Goal: Task Accomplishment & Management: Manage account settings

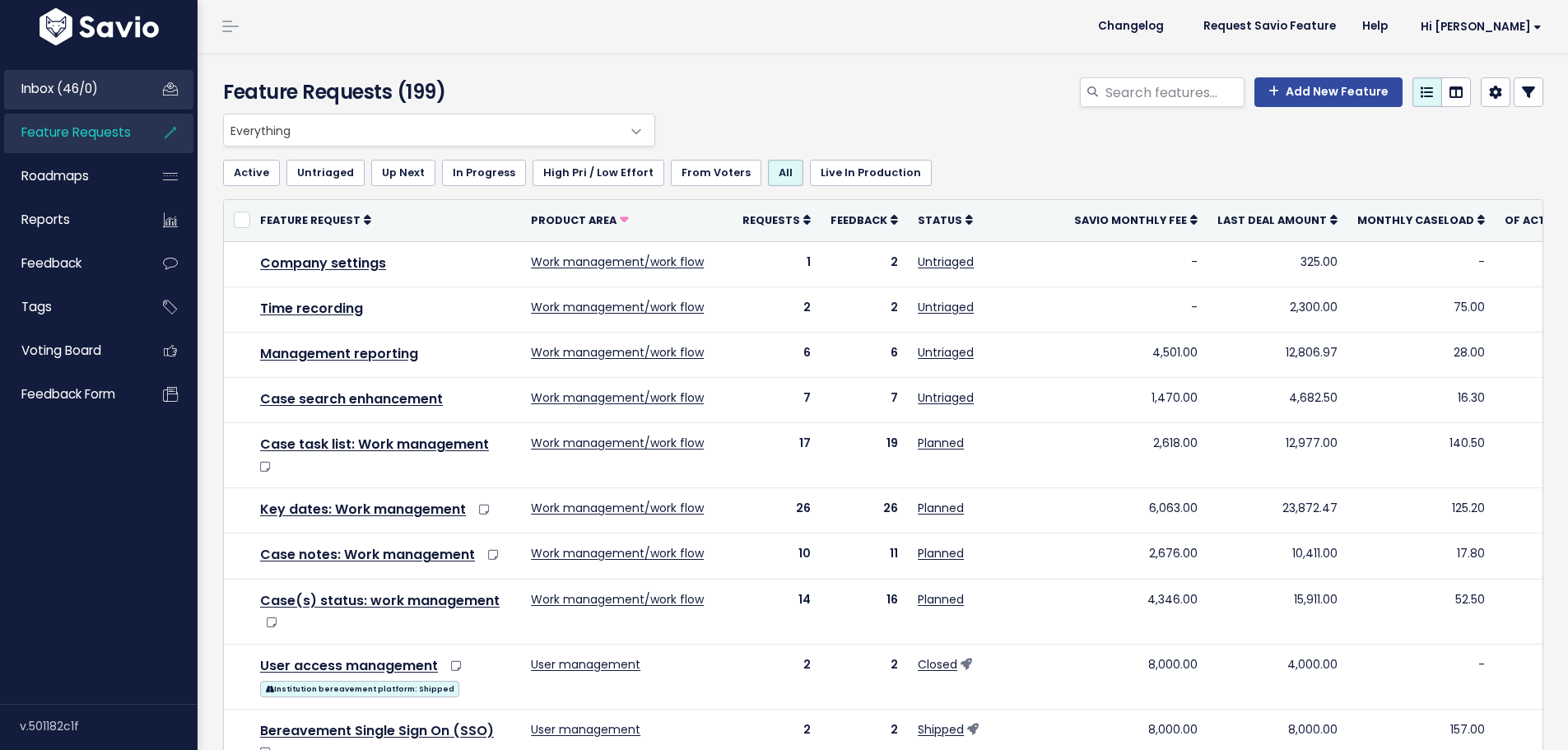
click at [39, 89] on span "Inbox (46/0)" at bounding box center [59, 88] width 76 height 18
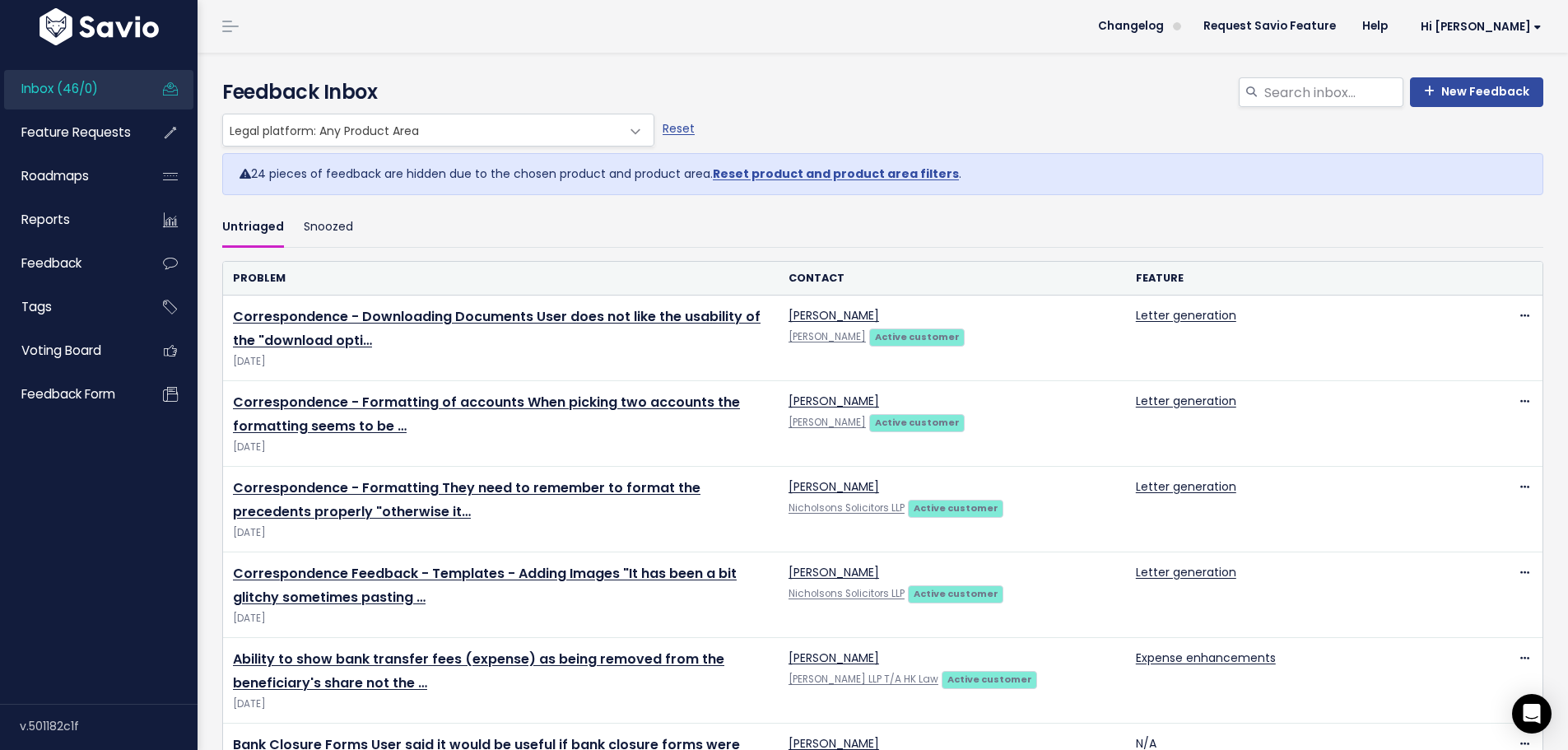
click at [556, 127] on span "Legal platform: Any Product Area" at bounding box center [422, 130] width 398 height 31
select select ":"
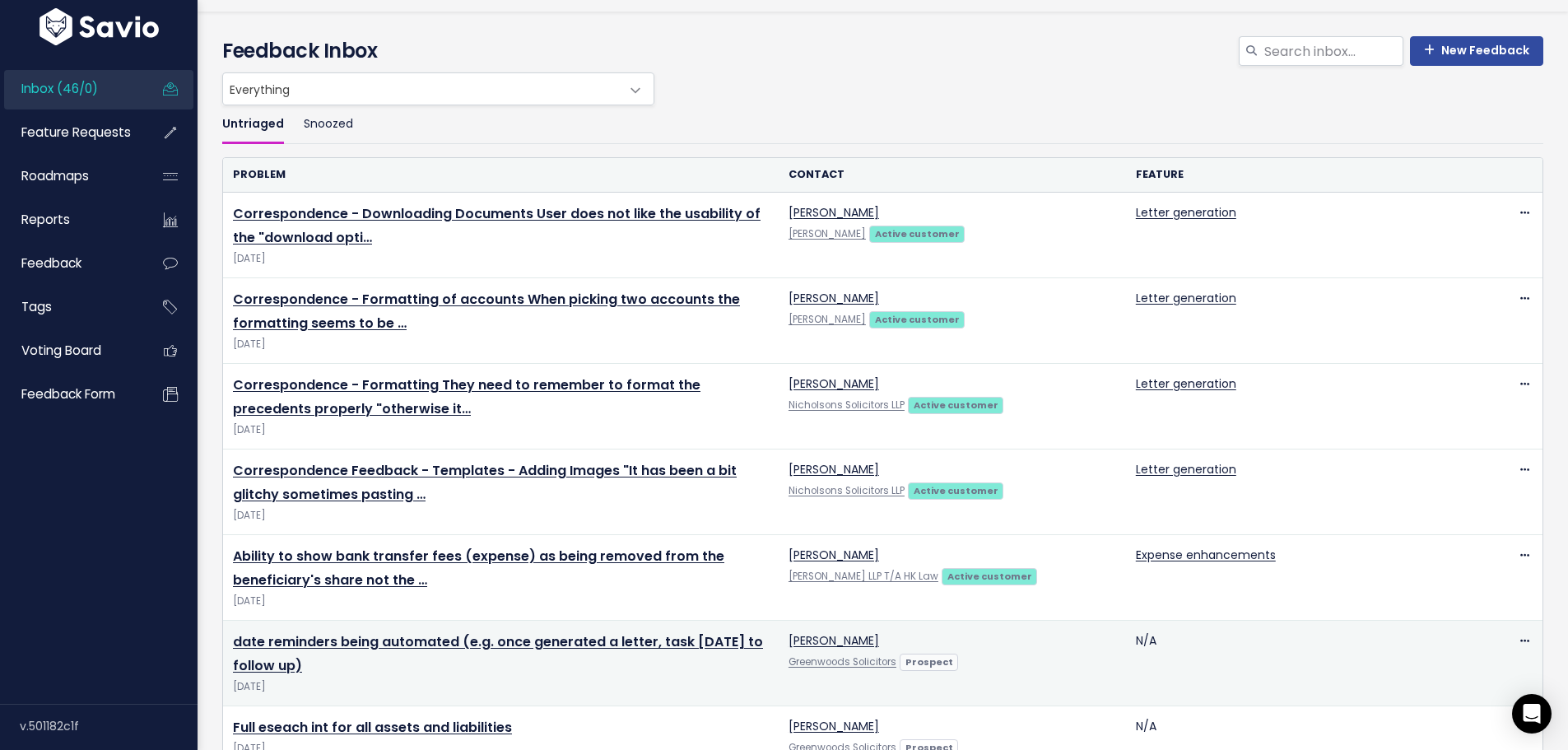
scroll to position [82, 0]
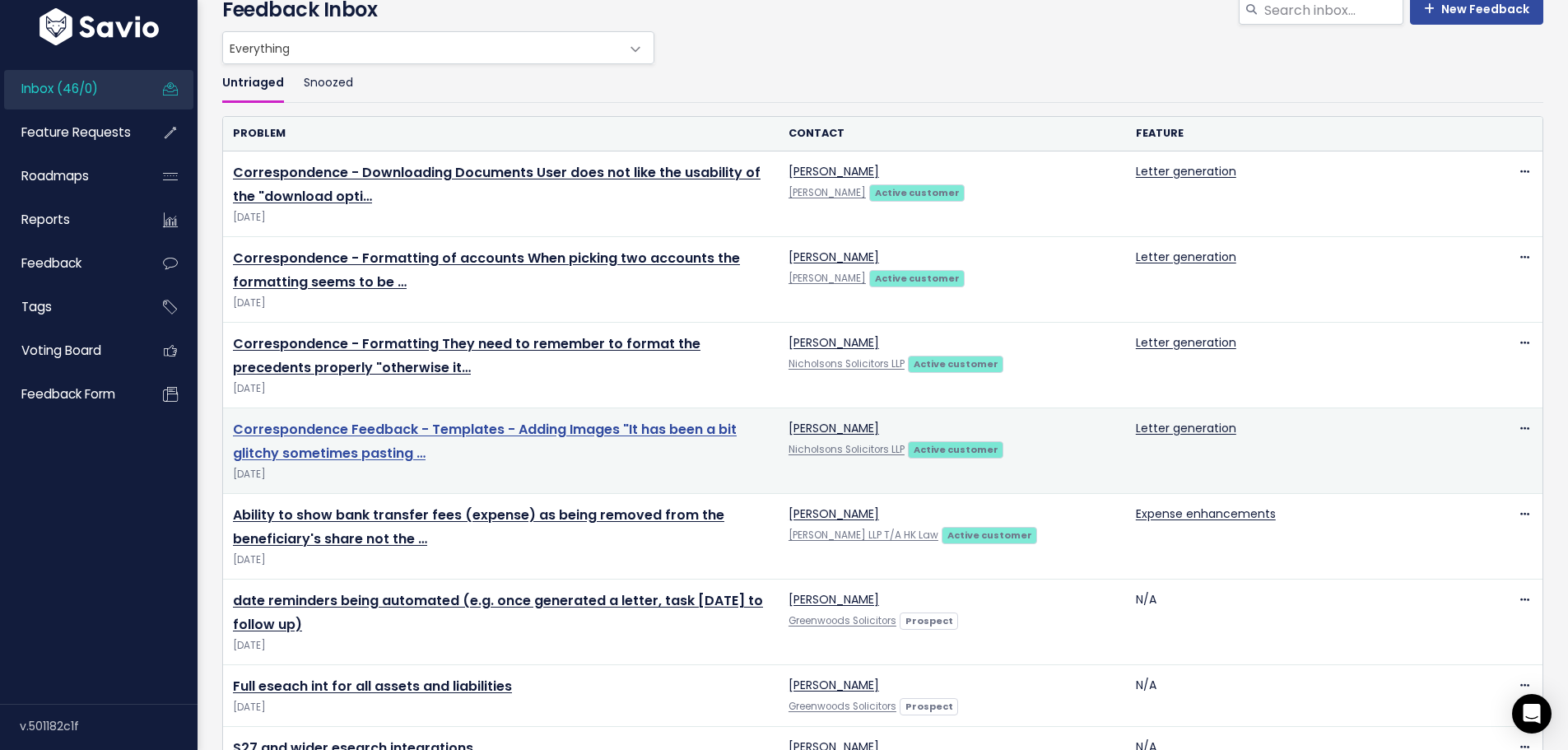
click at [688, 424] on link "Correspondence Feedback - Templates - Adding Images "It has been a bit glitchy …" at bounding box center [485, 441] width 504 height 42
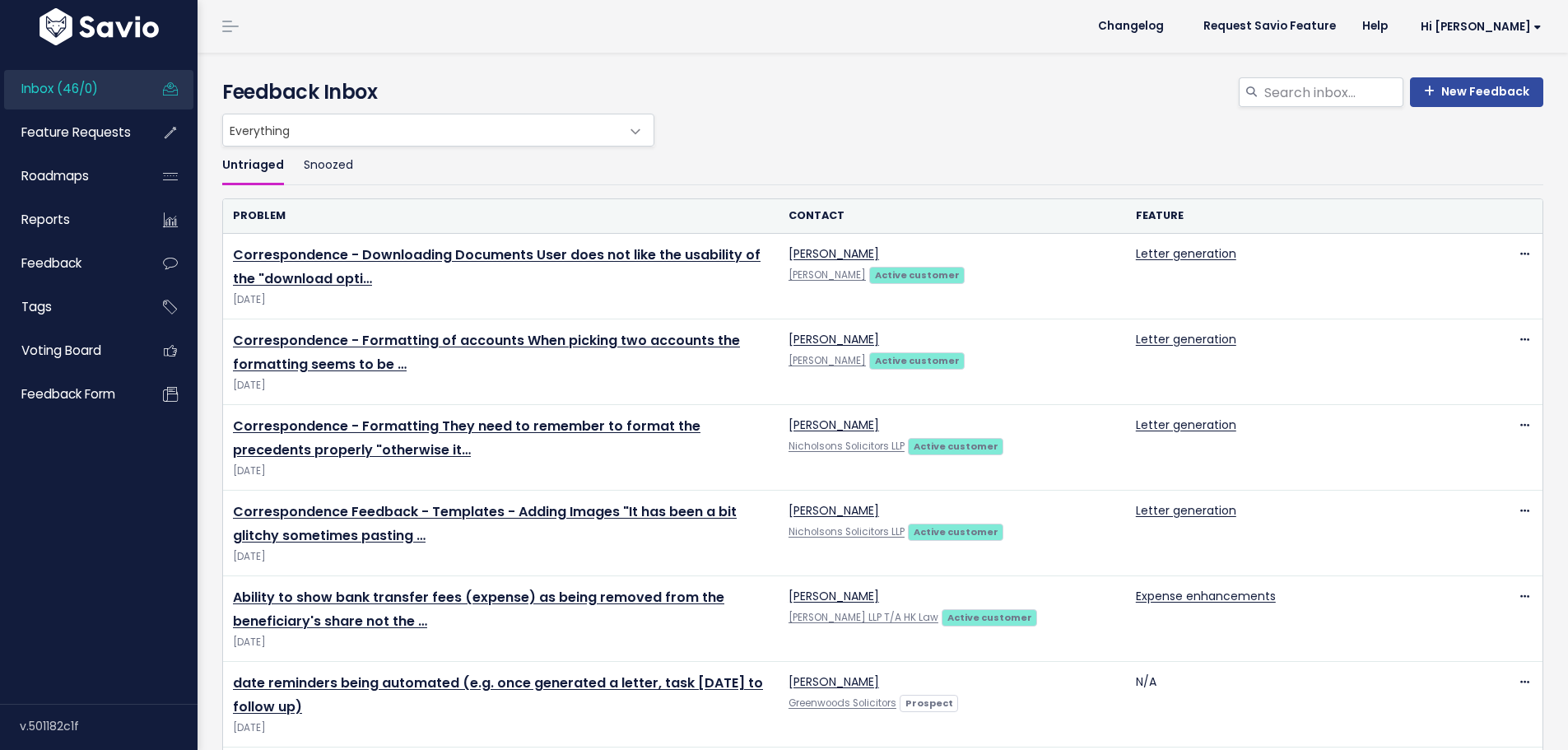
scroll to position [82, 0]
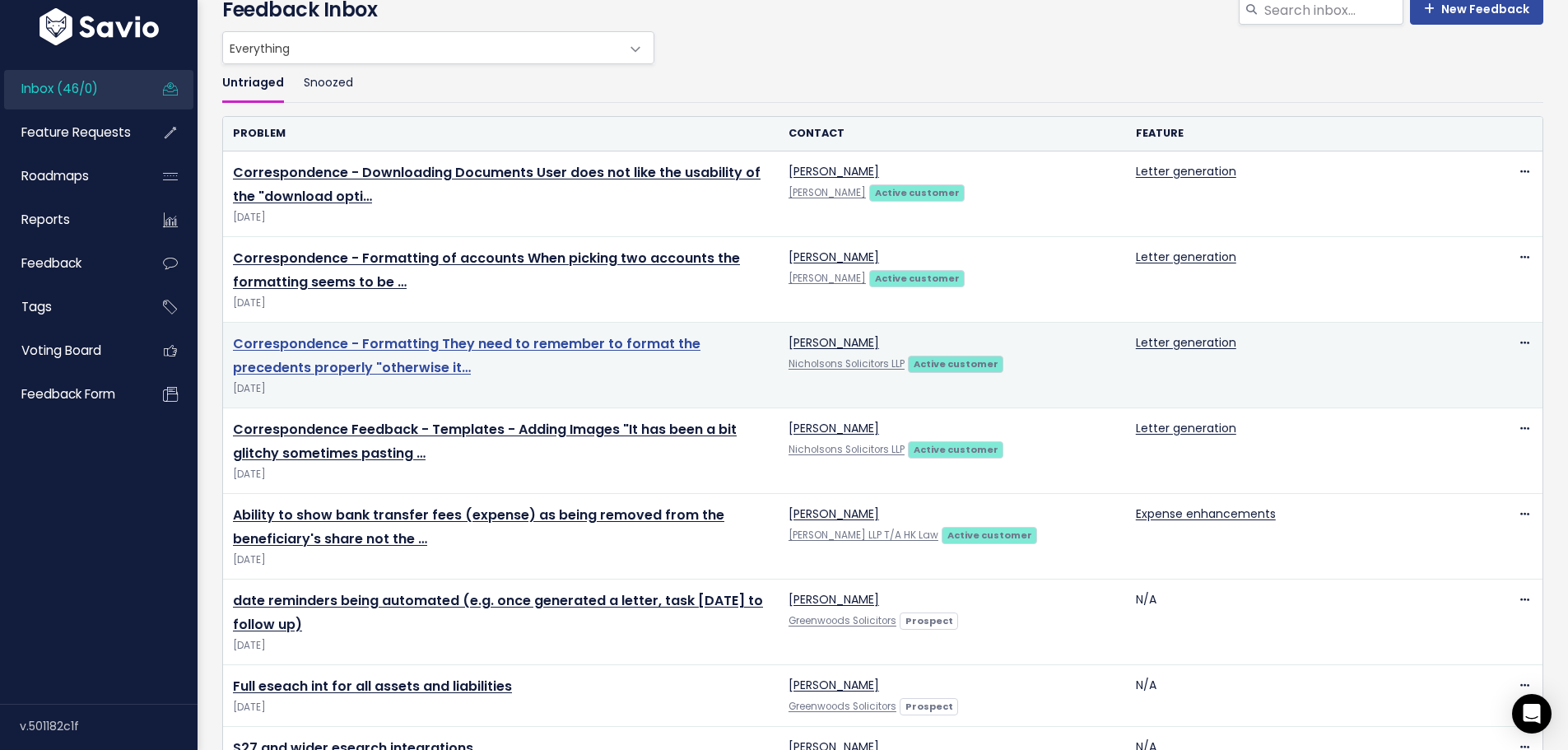
click at [611, 338] on link "Correspondence - Formatting They need to remember to format the precedents prop…" at bounding box center [466, 356] width 467 height 42
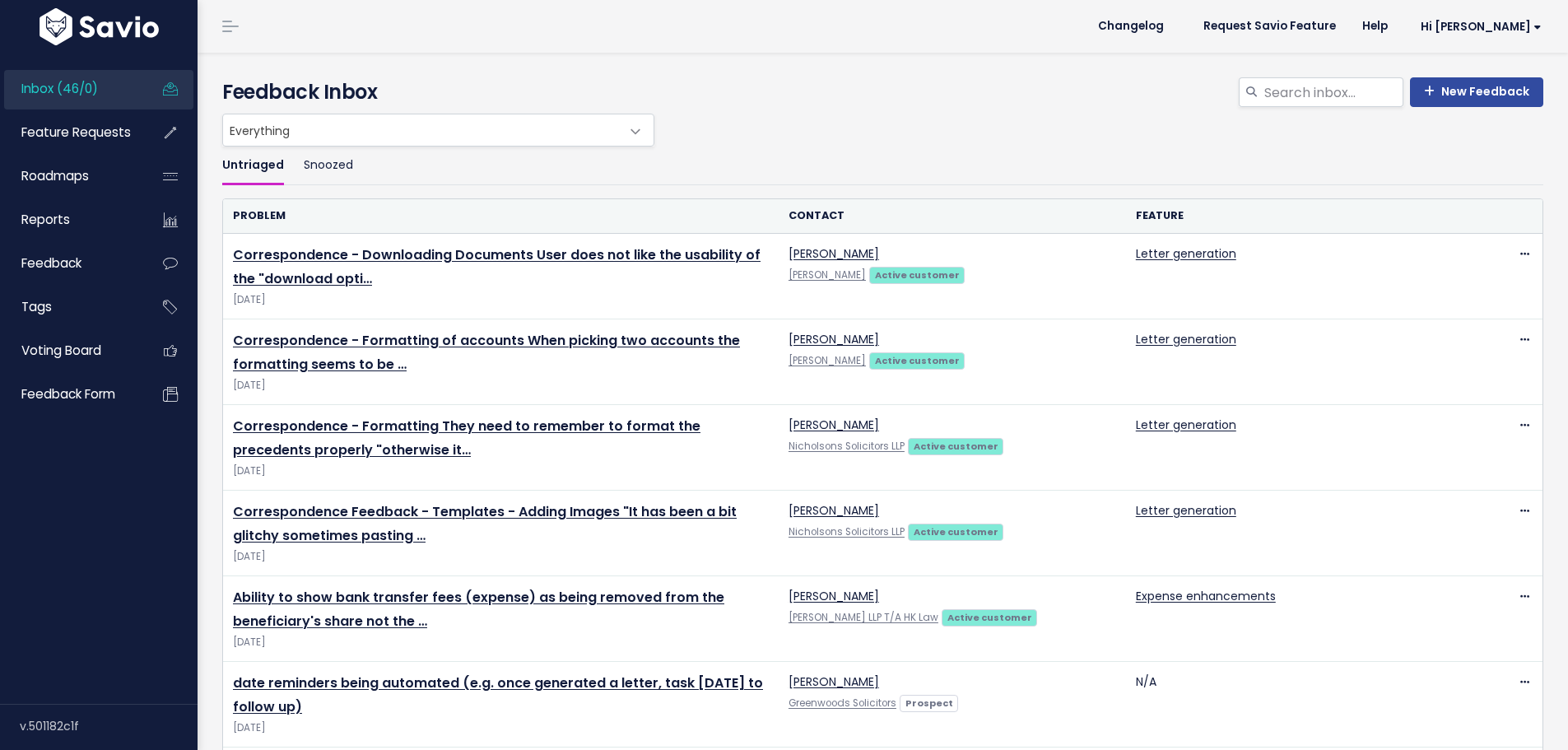
scroll to position [82, 0]
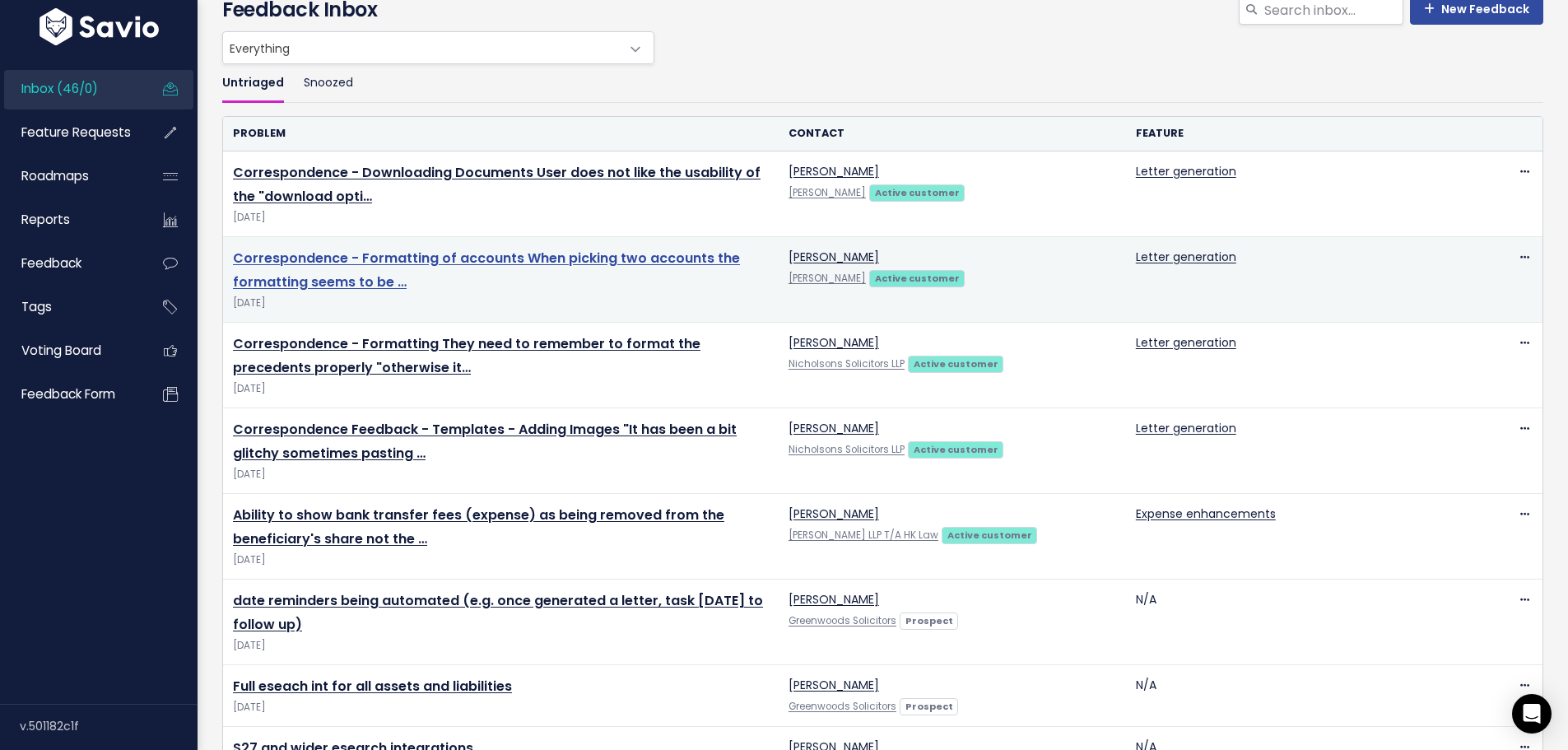
click at [505, 256] on link "Correspondence - Formatting of accounts When picking two accounts the formattin…" at bounding box center [486, 270] width 507 height 42
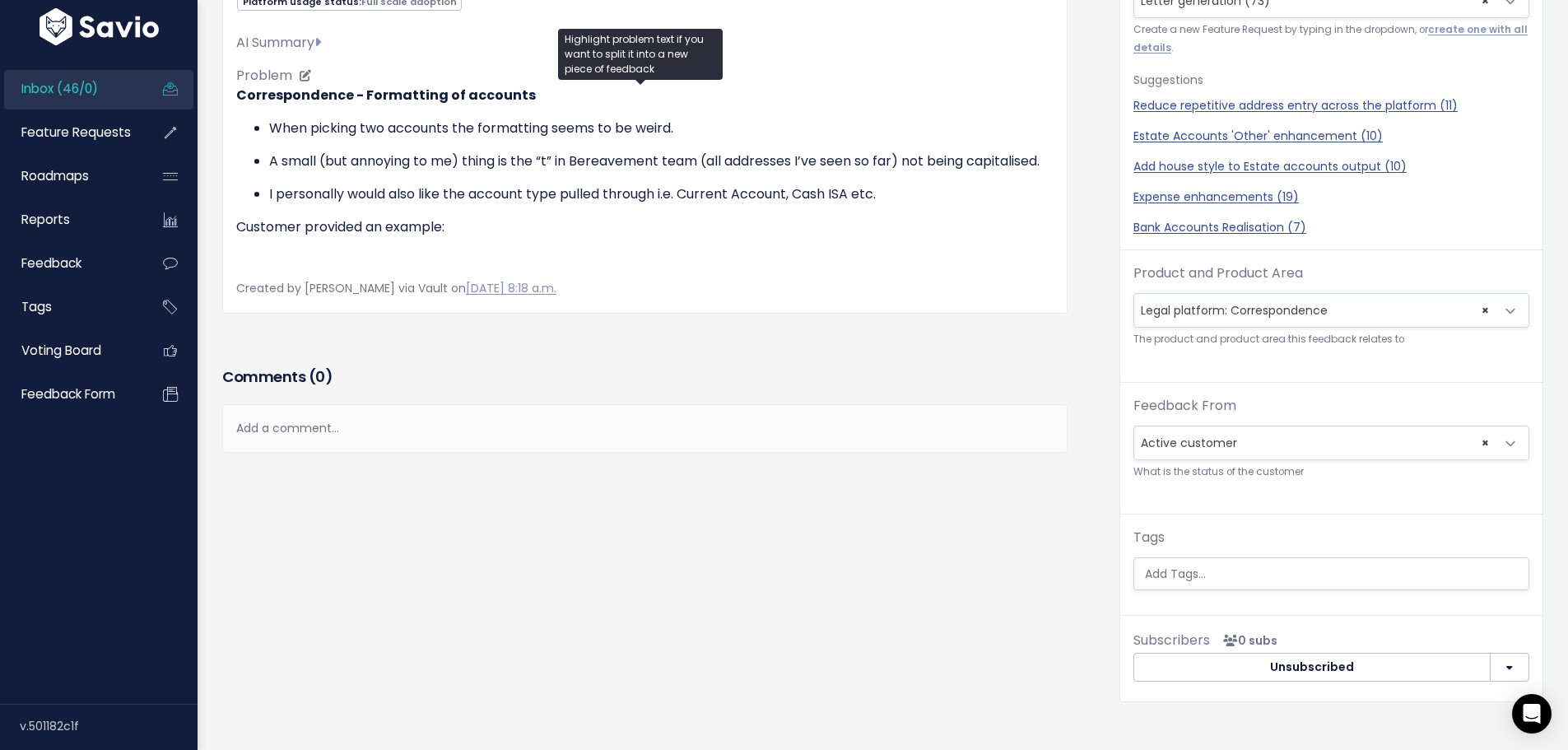
scroll to position [165, 0]
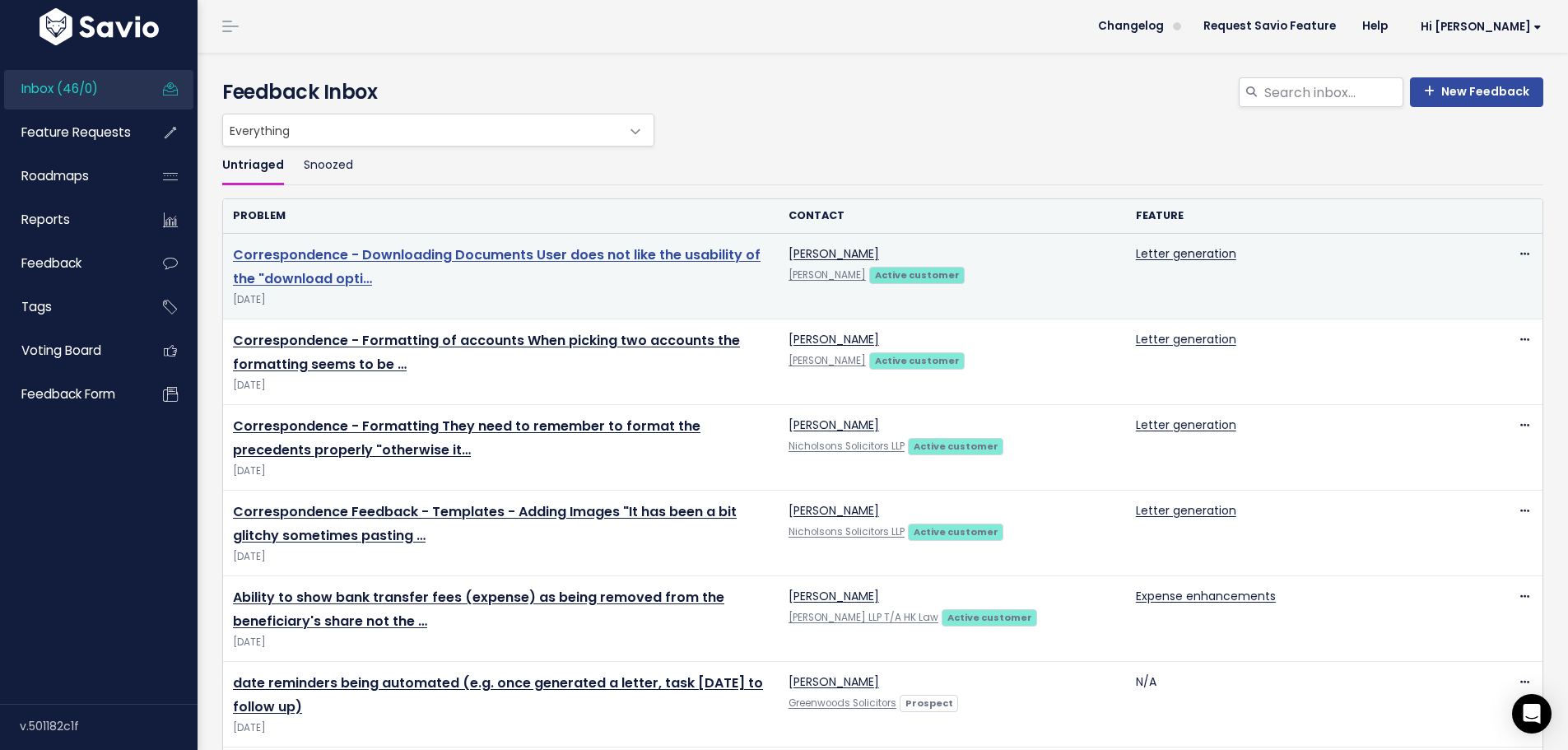
click at [425, 254] on link "Correspondence - Downloading Documents User does not like the usability of the …" at bounding box center [497, 266] width 528 height 42
click at [537, 250] on link "Correspondence - Downloading Documents User does not like the usability of the …" at bounding box center [497, 266] width 528 height 42
click at [480, 251] on link "Correspondence - Downloading Documents User does not like the usability of the …" at bounding box center [497, 266] width 528 height 42
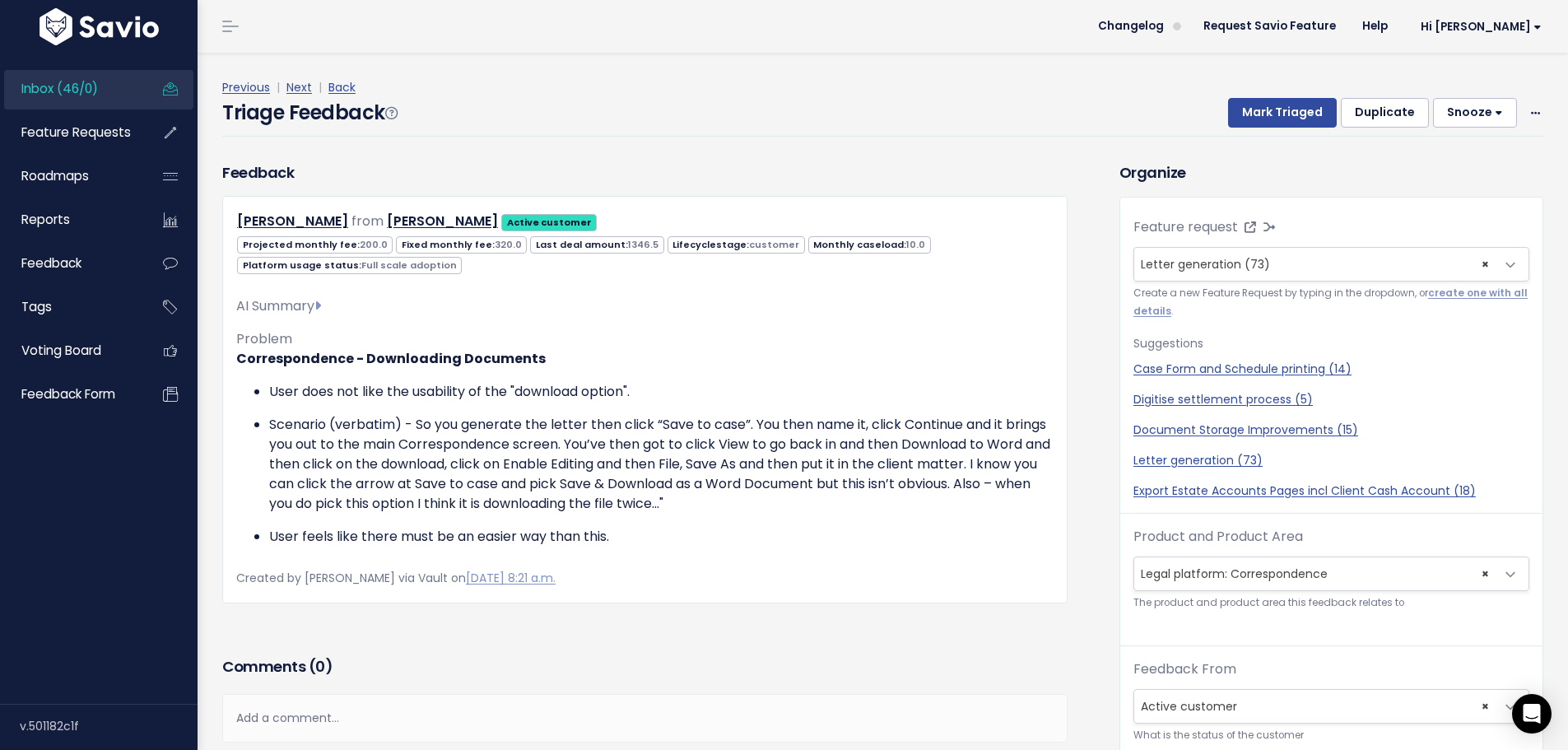
click at [54, 80] on span "Inbox (46/0)" at bounding box center [59, 88] width 76 height 18
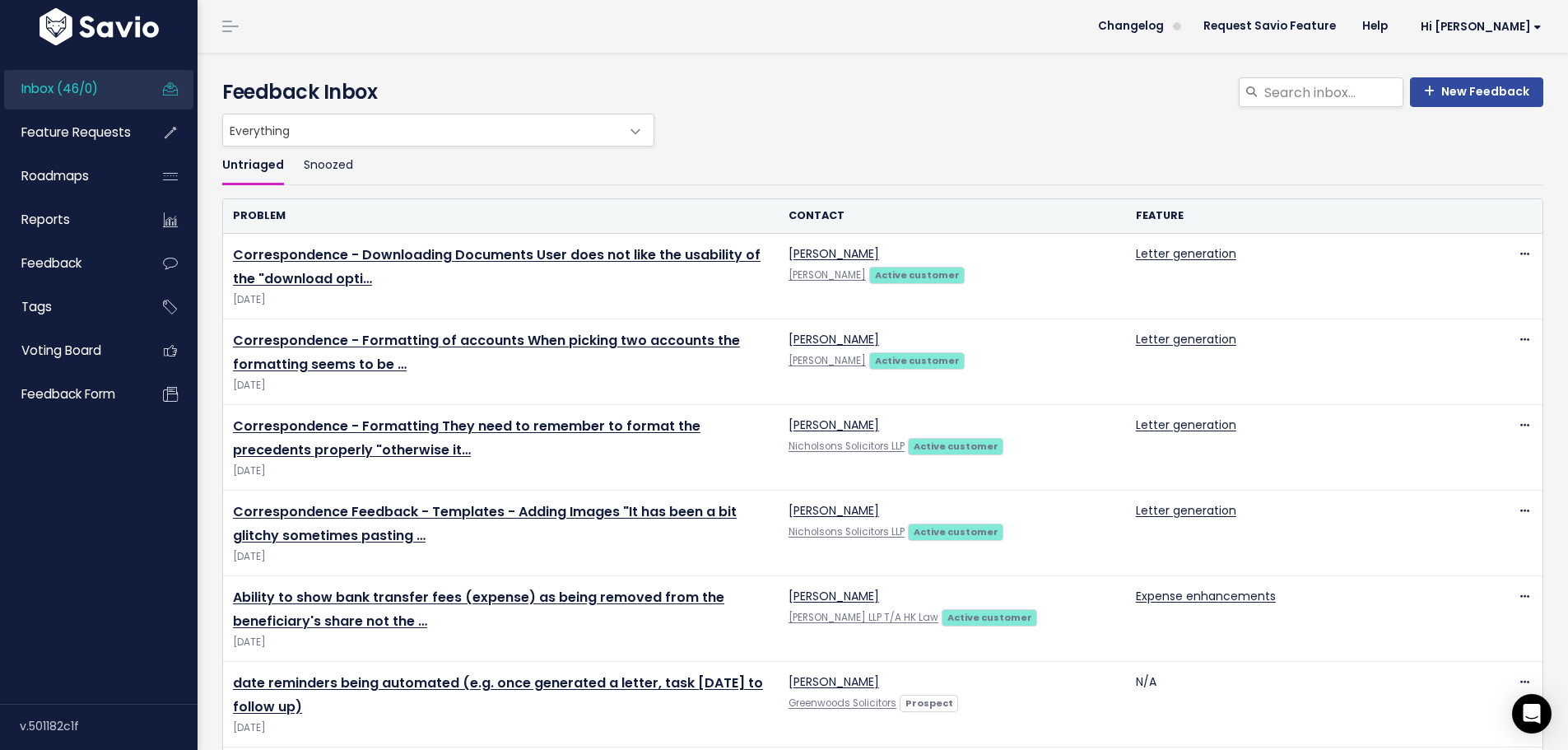
click at [81, 86] on span "Inbox (46/0)" at bounding box center [59, 88] width 76 height 18
click at [98, 81] on span "Inbox (46/0)" at bounding box center [59, 88] width 76 height 18
drag, startPoint x: 853, startPoint y: 110, endPoint x: 861, endPoint y: 104, distance: 10.0
click at [861, 104] on div "New Feedback Feedback Inbox" at bounding box center [883, 95] width 1346 height 36
